Goal: Information Seeking & Learning: Check status

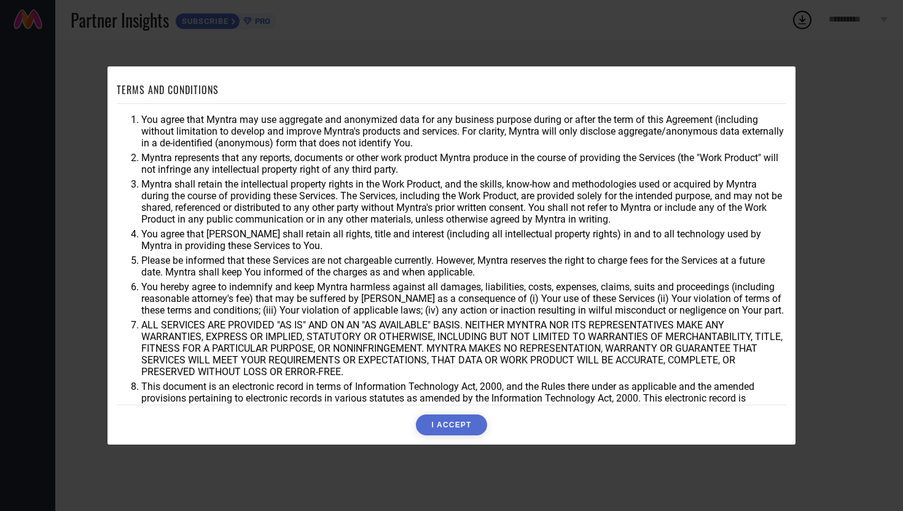
click at [457, 426] on button "I ACCEPT" at bounding box center [451, 424] width 71 height 21
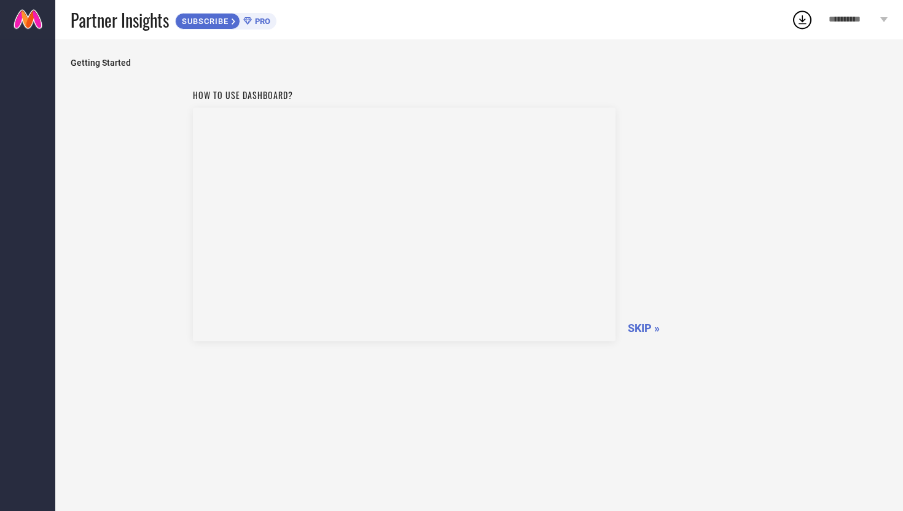
click at [632, 329] on span "SKIP »" at bounding box center [644, 327] width 32 height 13
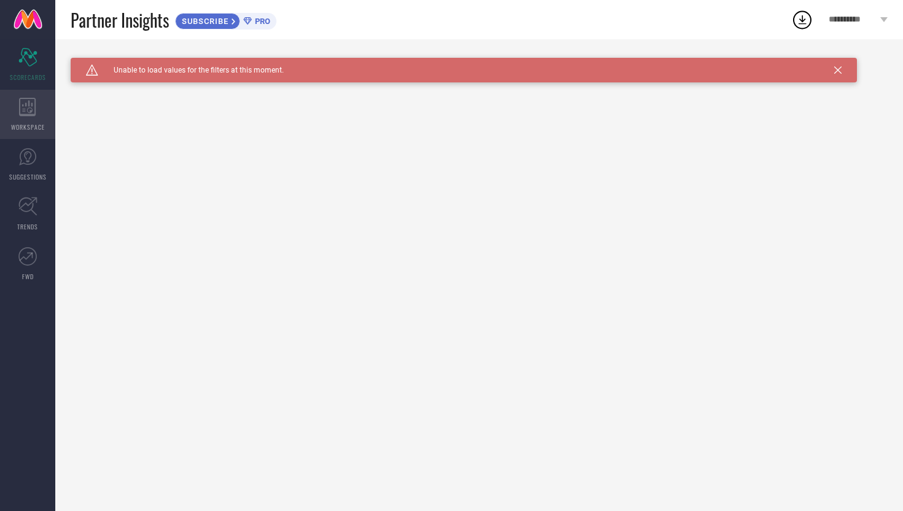
click at [37, 104] on div "WORKSPACE" at bounding box center [27, 114] width 55 height 49
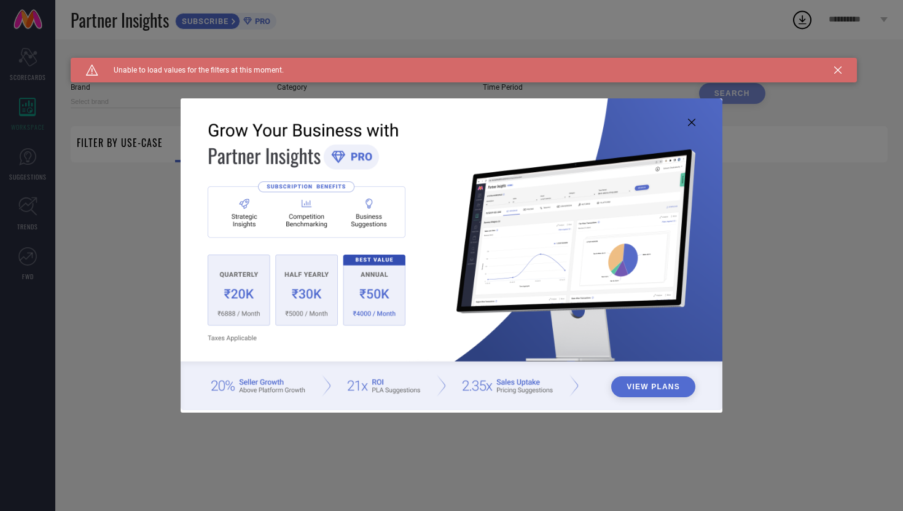
type input "1 STOP FASHION"
type input "All"
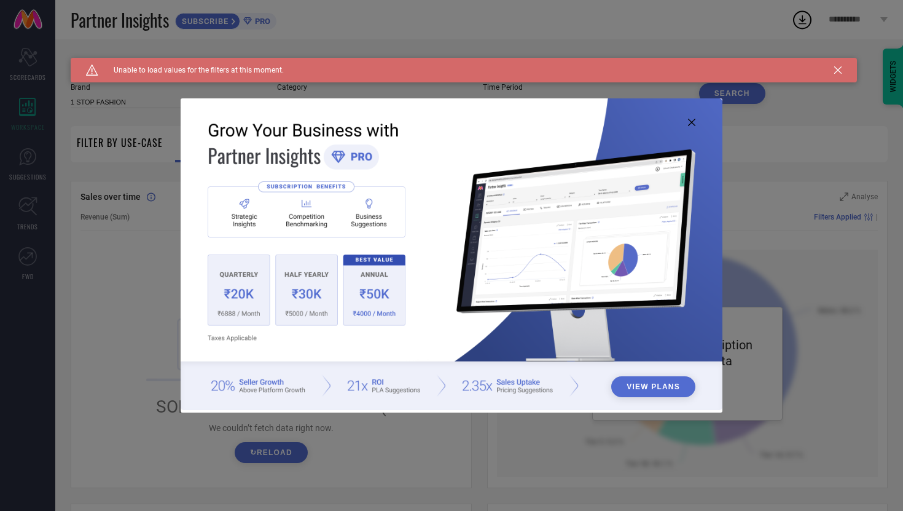
click at [692, 121] on icon at bounding box center [691, 122] width 7 height 7
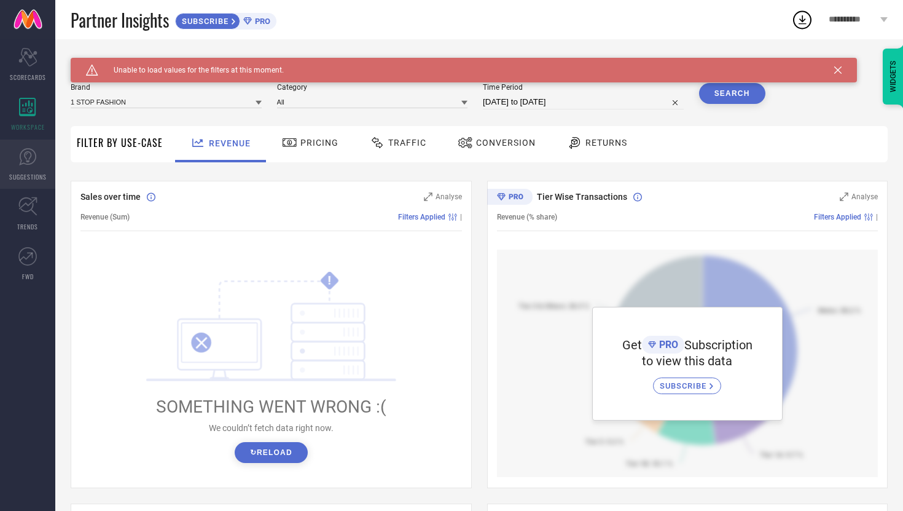
click at [36, 147] on icon at bounding box center [27, 156] width 18 height 18
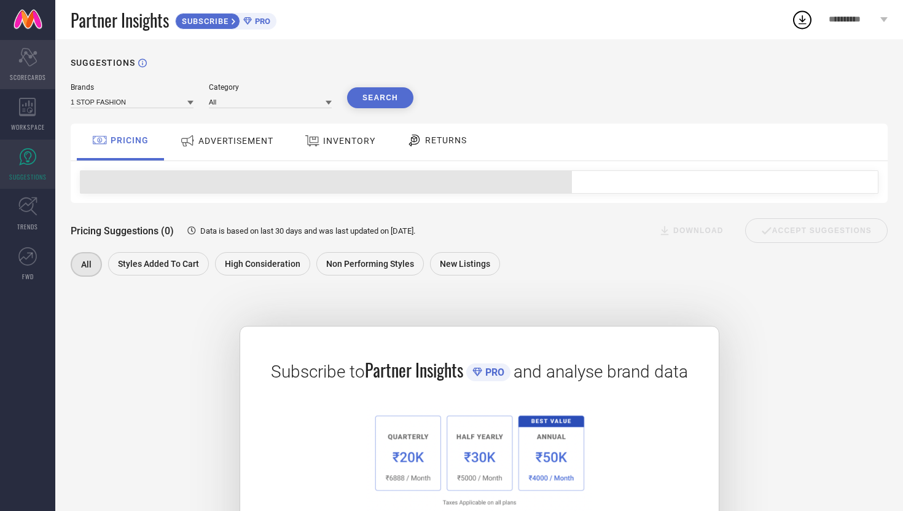
click at [19, 52] on icon "Scorecard" at bounding box center [27, 57] width 19 height 18
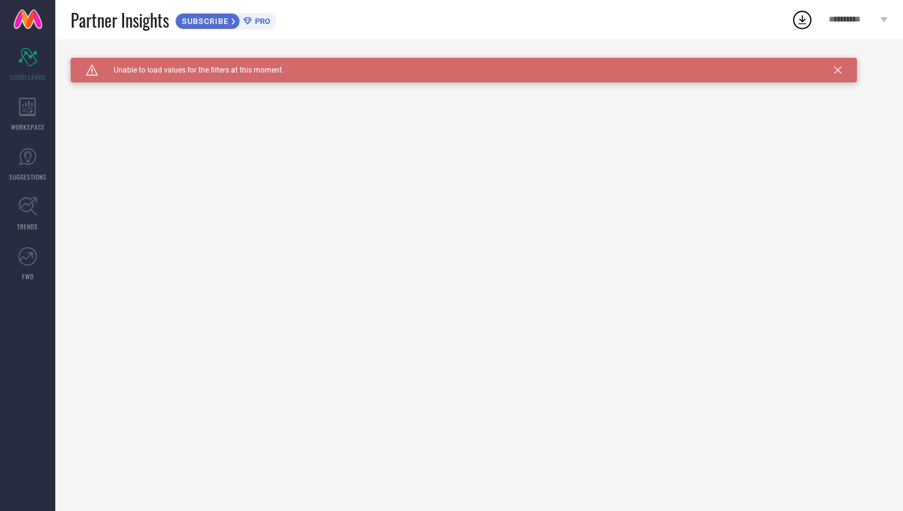
drag, startPoint x: 605, startPoint y: 201, endPoint x: 507, endPoint y: 132, distance: 120.4
click at [605, 201] on div "Caution Created with Sketch. Unable to load values for the filters at this mome…" at bounding box center [479, 274] width 848 height 471
click at [29, 19] on link at bounding box center [27, 19] width 55 height 39
